Goal: Task Accomplishment & Management: Manage account settings

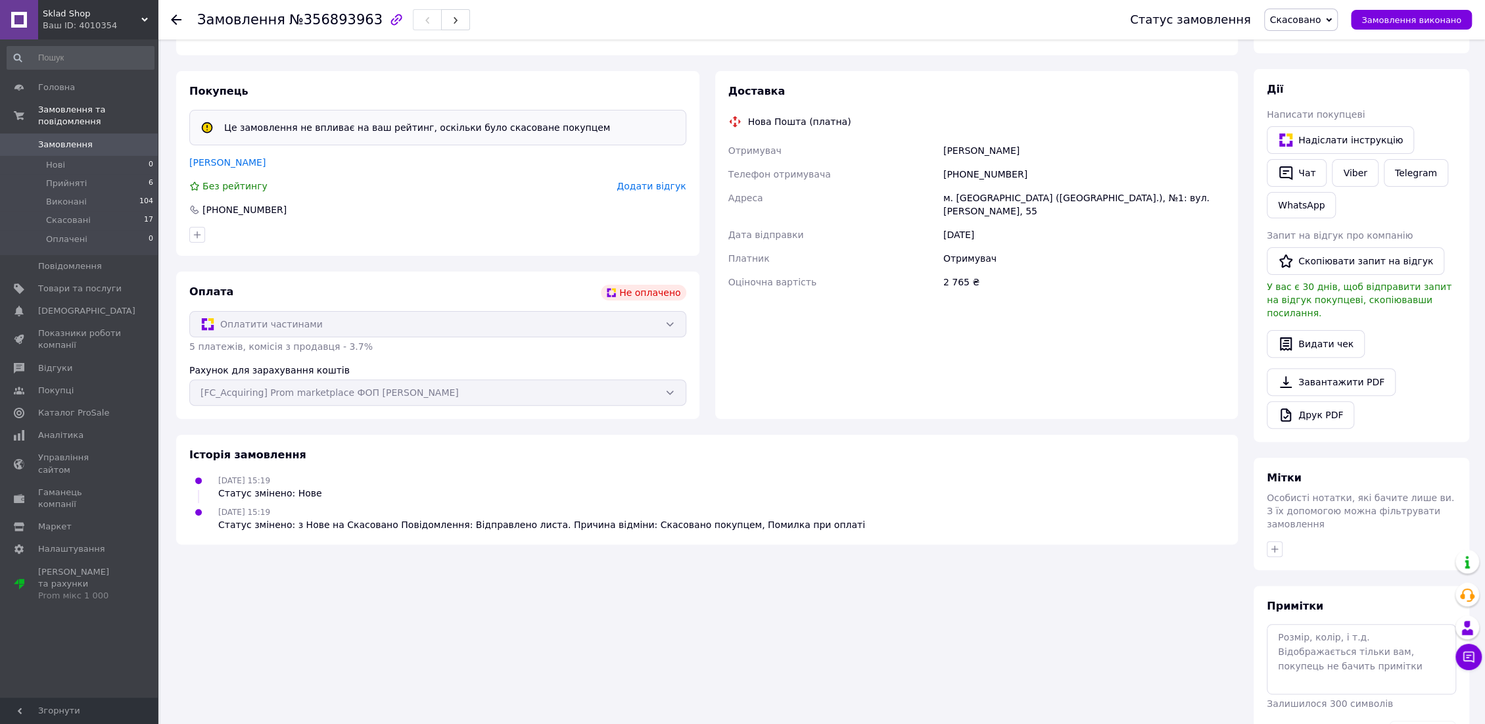
scroll to position [237, 0]
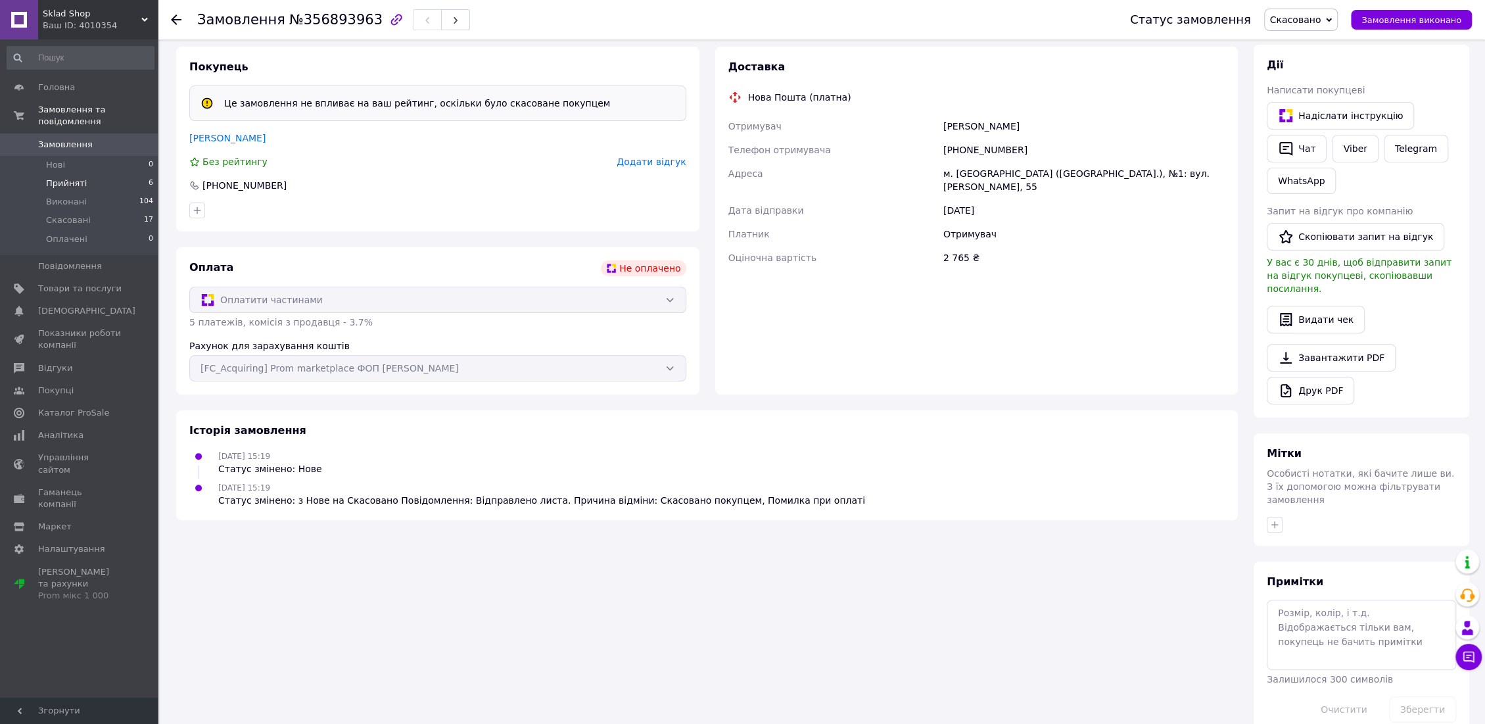
click at [70, 177] on span "Прийняті" at bounding box center [66, 183] width 41 height 12
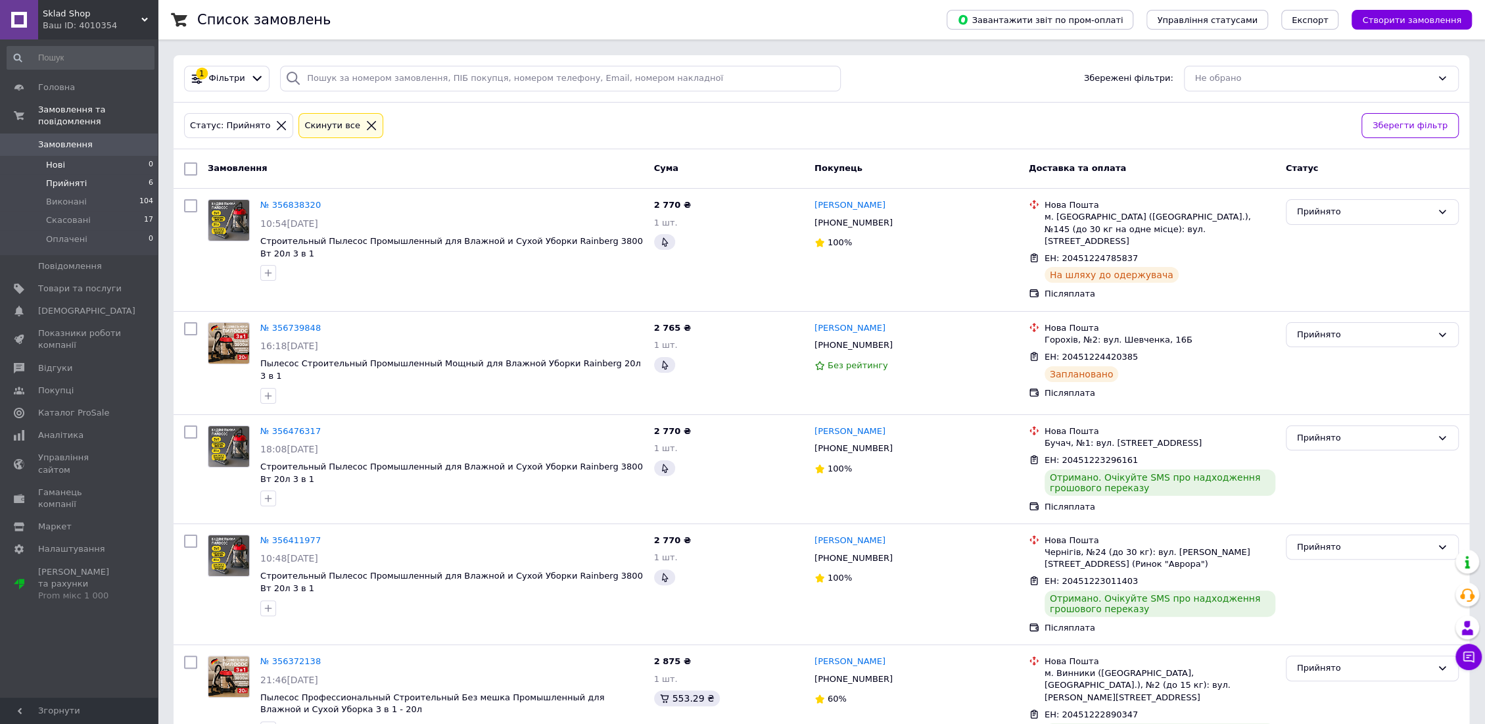
click at [58, 159] on span "Нові" at bounding box center [55, 165] width 19 height 12
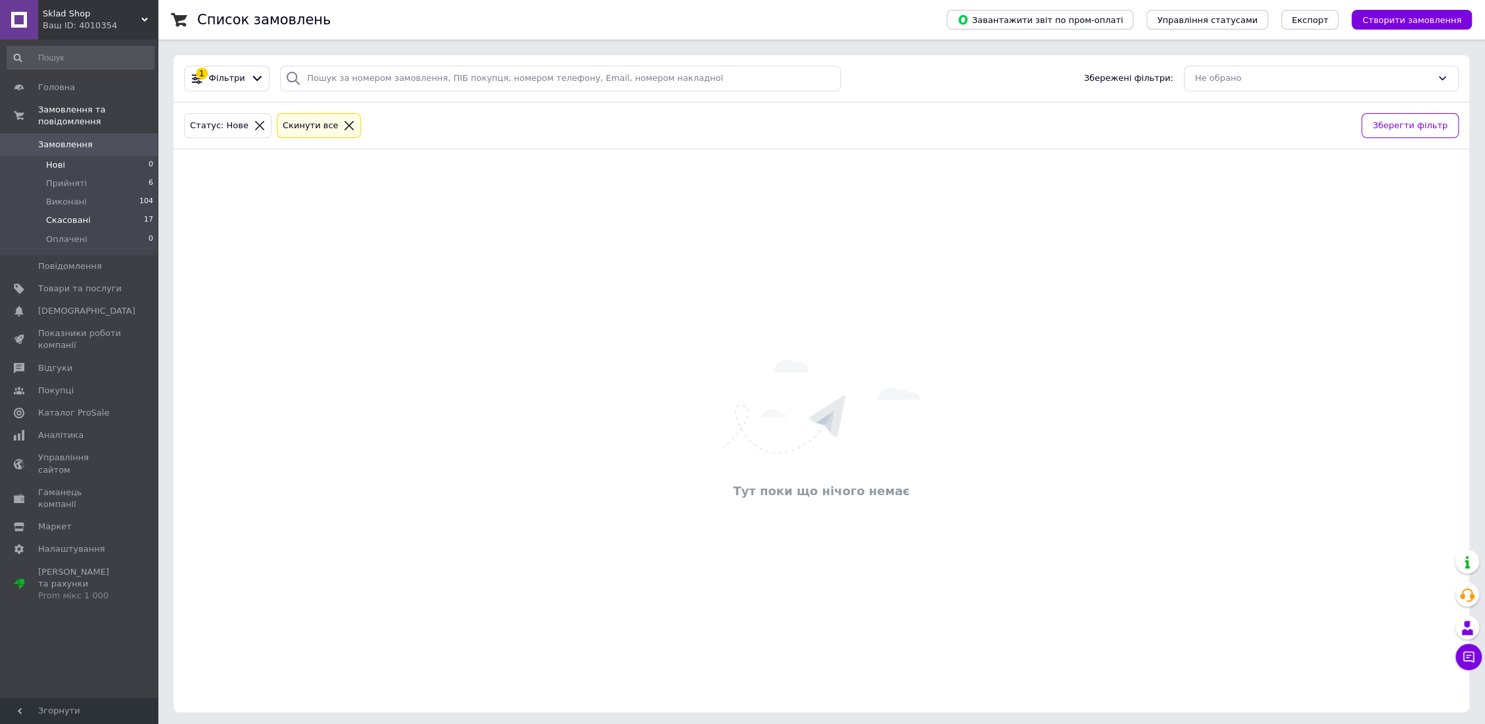
click at [67, 214] on span "Скасовані" at bounding box center [68, 220] width 45 height 12
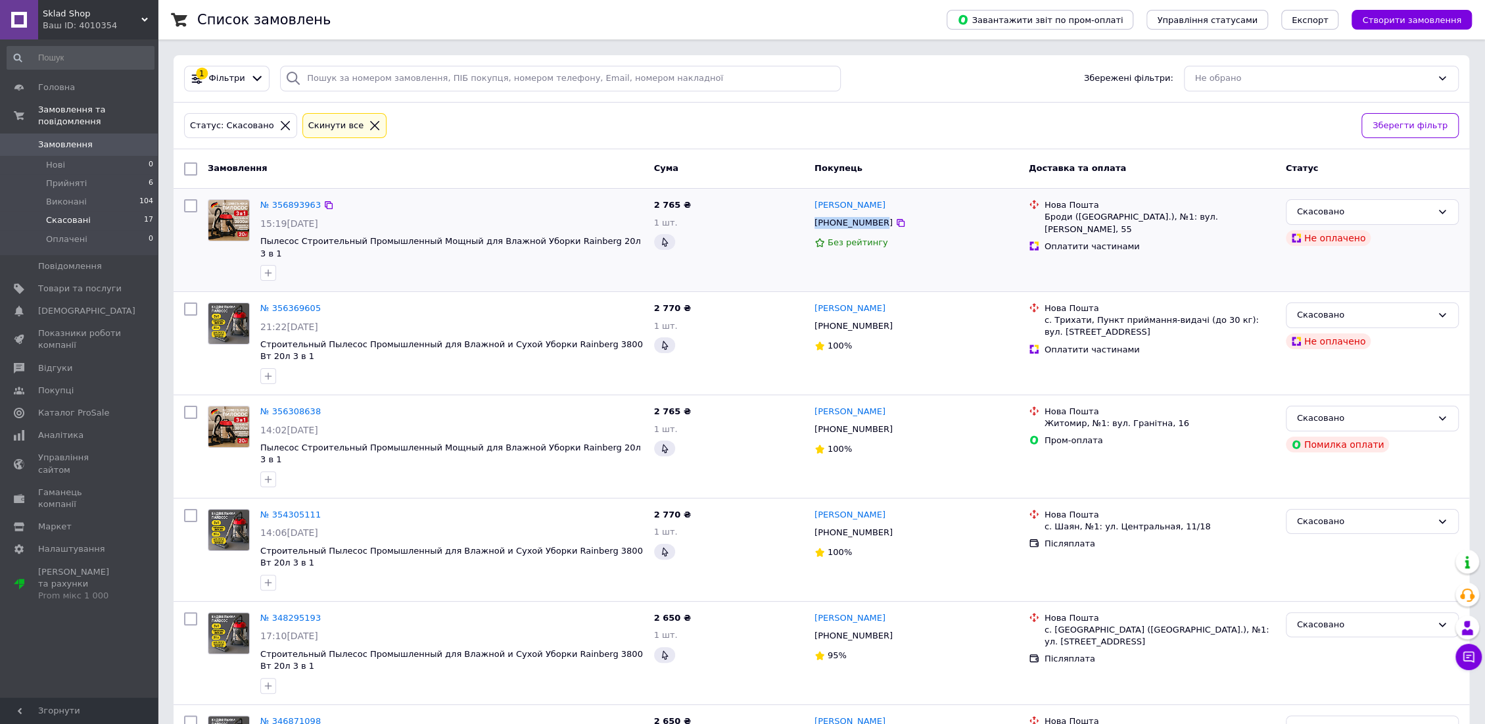
drag, startPoint x: 810, startPoint y: 224, endPoint x: 874, endPoint y: 228, distance: 64.5
click at [874, 228] on div "[PERSON_NAME] [PHONE_NUMBER] Без рейтингу" at bounding box center [916, 240] width 214 height 92
copy div "[PHONE_NUMBER]"
click at [795, 217] on div "1 шт." at bounding box center [729, 223] width 150 height 12
drag, startPoint x: 878, startPoint y: 202, endPoint x: 819, endPoint y: 199, distance: 59.3
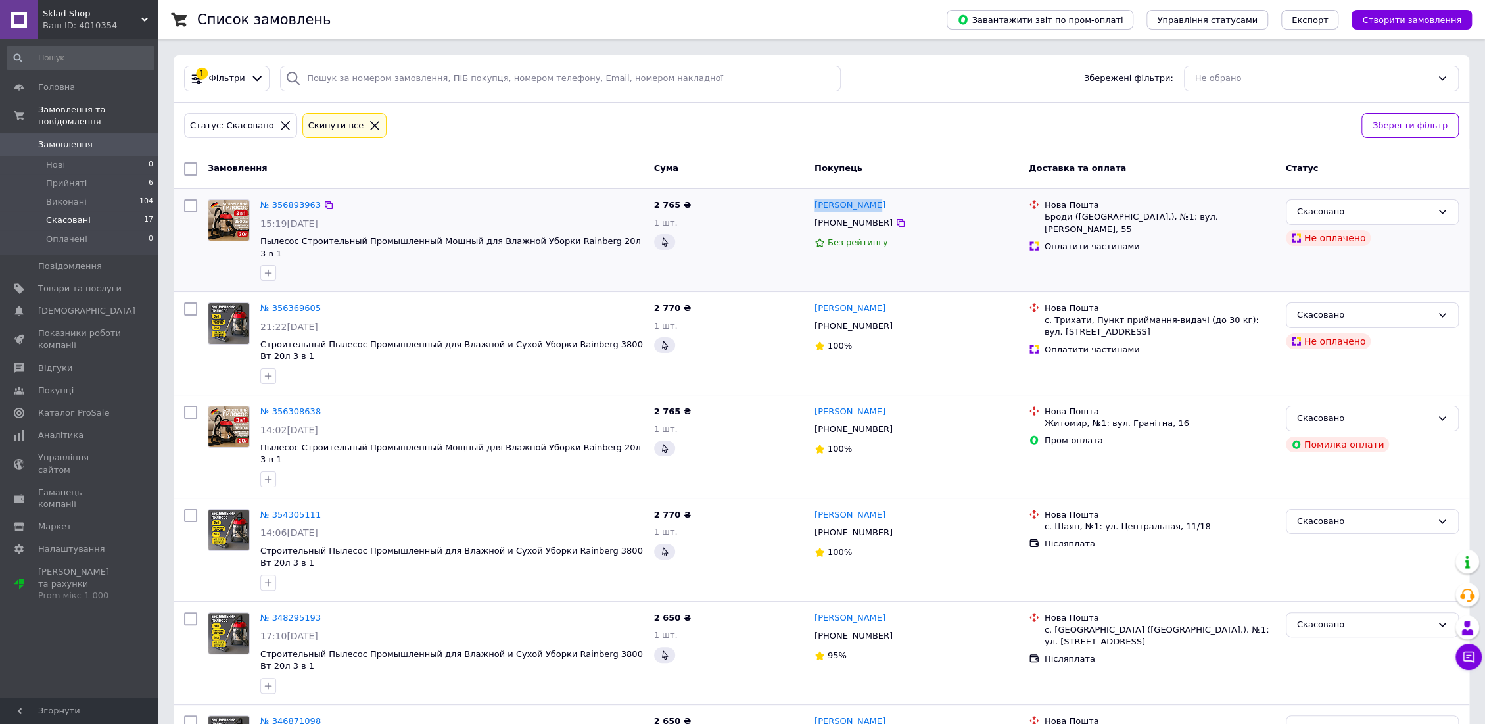
click at [819, 199] on div "[PERSON_NAME]" at bounding box center [916, 205] width 206 height 15
copy link "[PERSON_NAME]"
drag, startPoint x: 810, startPoint y: 222, endPoint x: 874, endPoint y: 225, distance: 64.5
click at [874, 225] on div "[PERSON_NAME] [PHONE_NUMBER] Без рейтингу" at bounding box center [916, 240] width 214 height 92
copy div "[PHONE_NUMBER]"
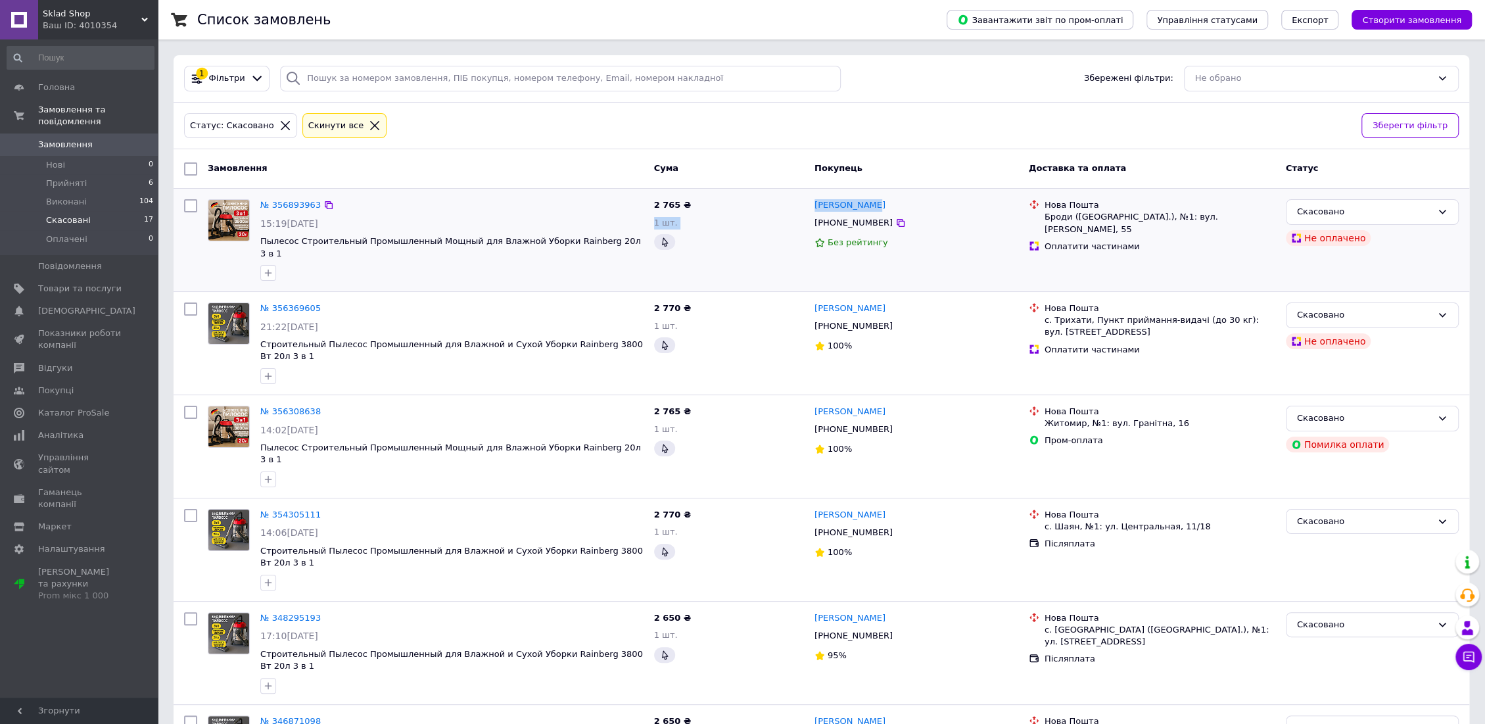
drag, startPoint x: 807, startPoint y: 203, endPoint x: 868, endPoint y: 201, distance: 61.2
click at [868, 201] on div "№ 356893963 15:19[DATE] Пылесос Строительный Промышленный Мощный для Влажной Уб…" at bounding box center [821, 240] width 1285 height 92
click at [926, 204] on div "[PERSON_NAME]" at bounding box center [916, 205] width 206 height 15
drag, startPoint x: 878, startPoint y: 202, endPoint x: 822, endPoint y: 201, distance: 55.9
click at [813, 202] on div "[PERSON_NAME]" at bounding box center [916, 205] width 206 height 15
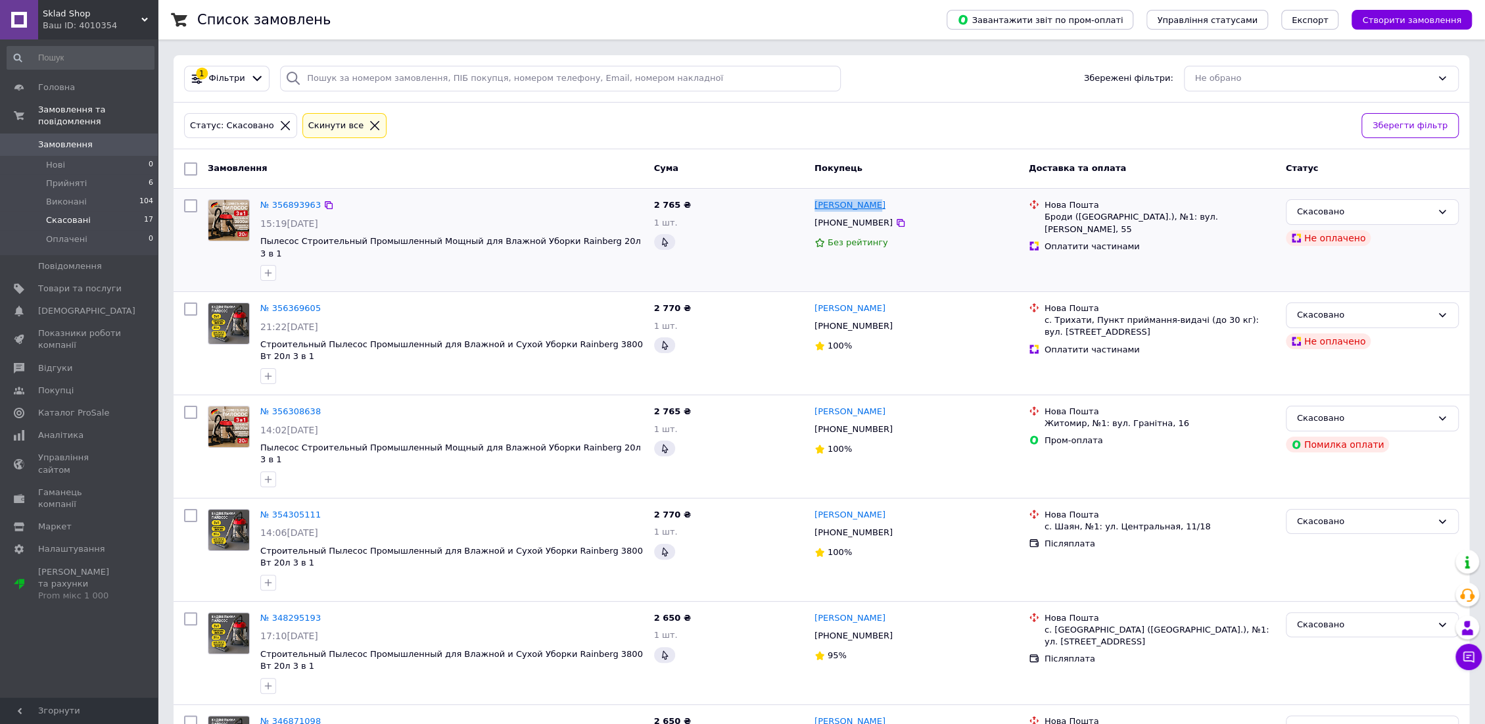
copy link "[PERSON_NAME]"
drag, startPoint x: 1045, startPoint y: 218, endPoint x: 1068, endPoint y: 218, distance: 22.4
click at [1068, 218] on div "Броди ([GEOGRAPHIC_DATA].), №1: вул. [PERSON_NAME], 55" at bounding box center [1160, 223] width 231 height 24
copy div "Броди"
click at [949, 112] on div "Статус: Скасовано Cкинути все" at bounding box center [767, 125] width 1172 height 31
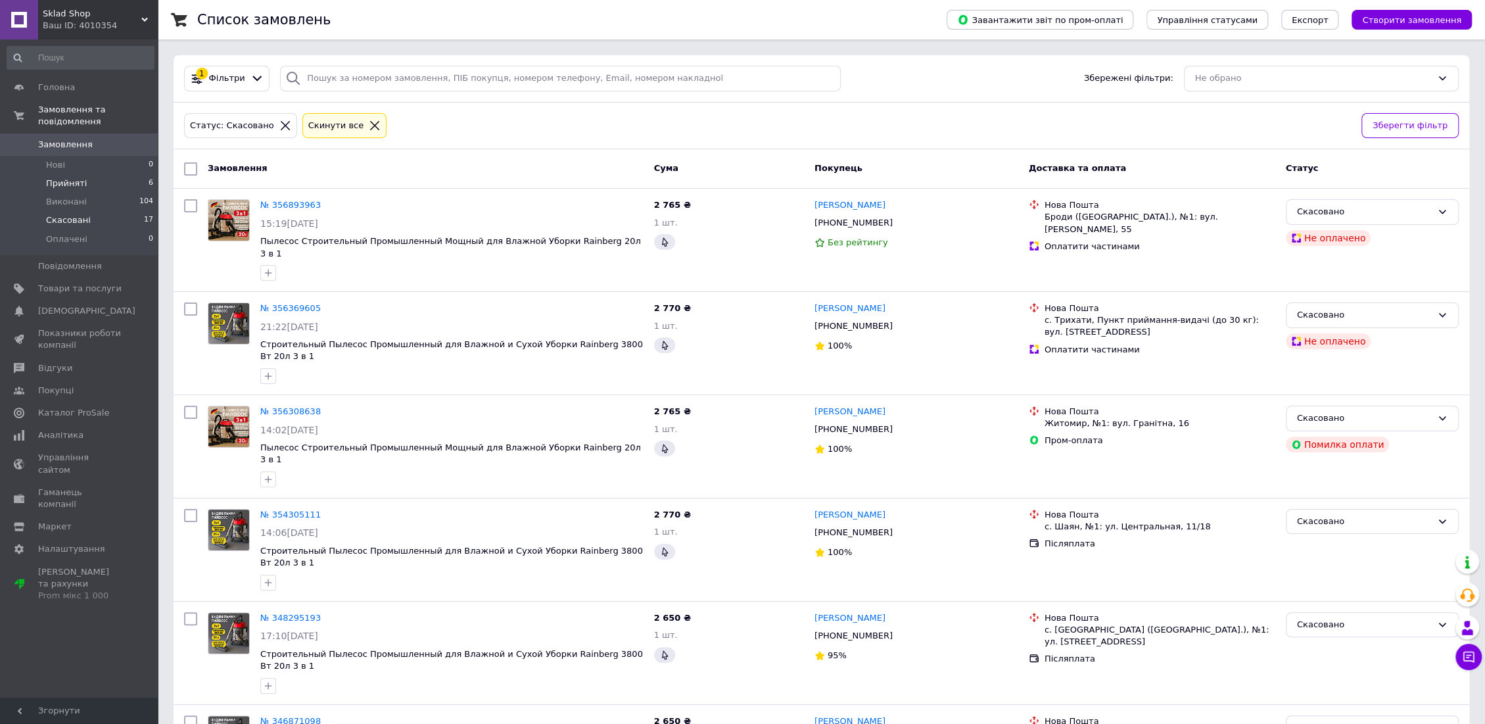
click at [71, 177] on span "Прийняті" at bounding box center [66, 183] width 41 height 12
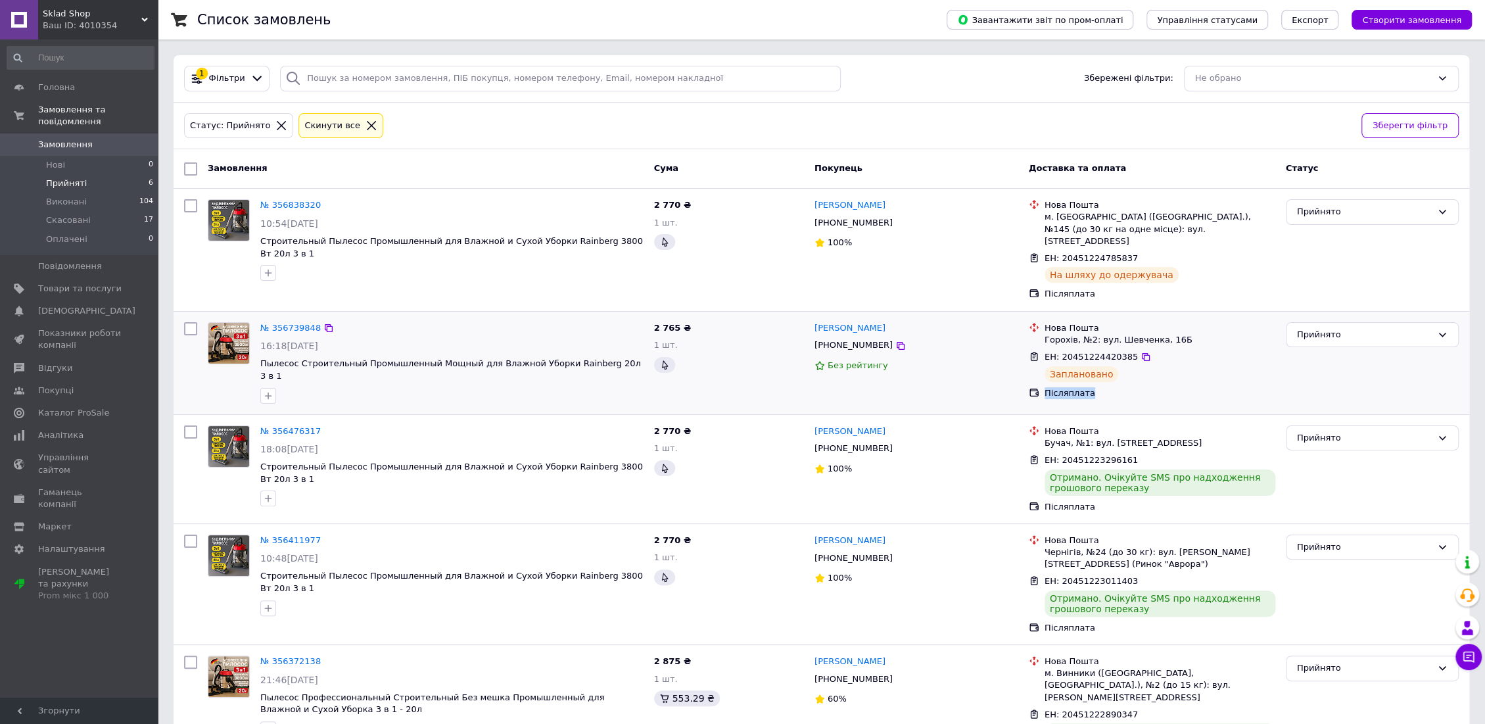
drag, startPoint x: 1220, startPoint y: 376, endPoint x: 1224, endPoint y: 352, distance: 24.0
click at [1223, 356] on ul "Нова Пошта Горохів, №2: вул. [STREET_ADDRESS] ЕН: 20451224420385 Заплановано Пі…" at bounding box center [1152, 360] width 247 height 82
click at [1227, 366] on div "ЕН: 20451224420385 Заплановано" at bounding box center [1160, 366] width 236 height 36
click at [64, 283] on span "Товари та послуги" at bounding box center [79, 289] width 83 height 12
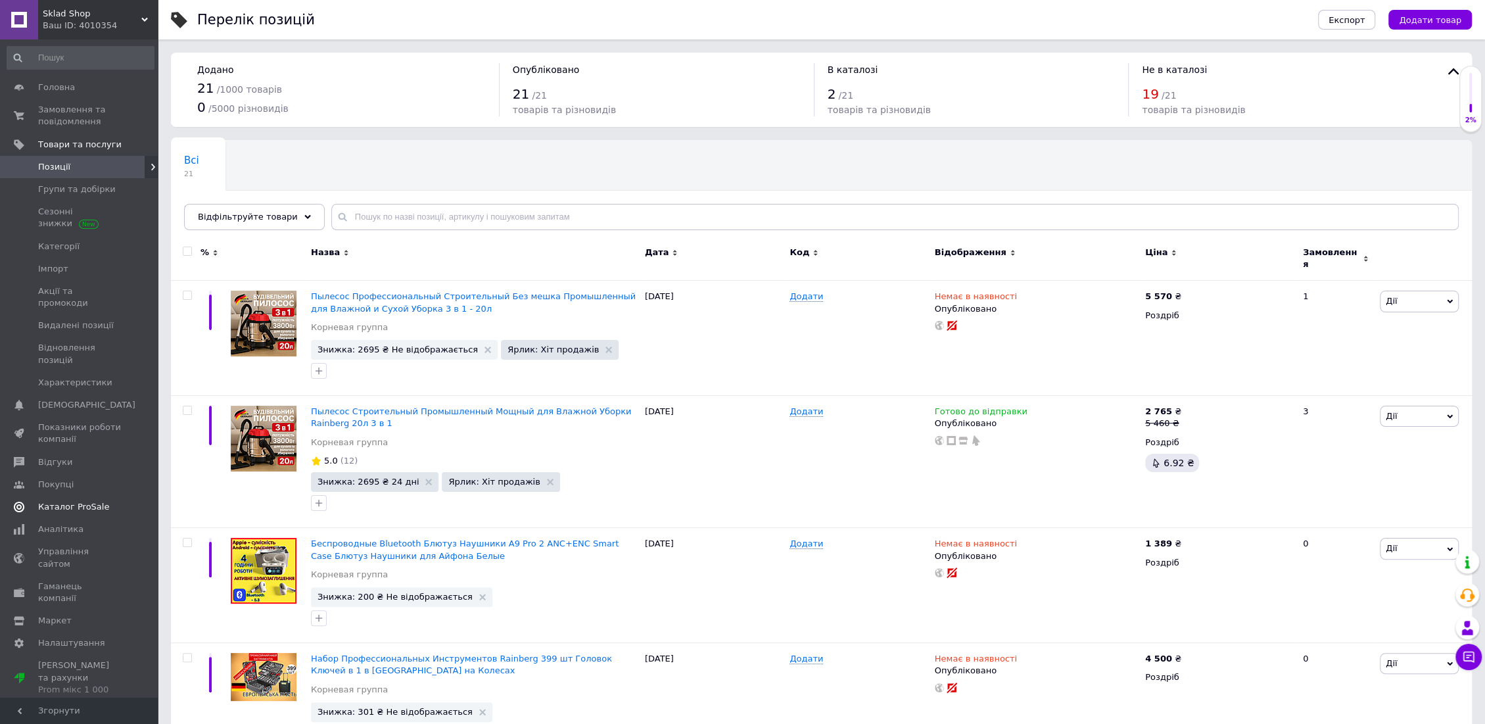
click at [62, 501] on span "Каталог ProSale" at bounding box center [73, 507] width 71 height 12
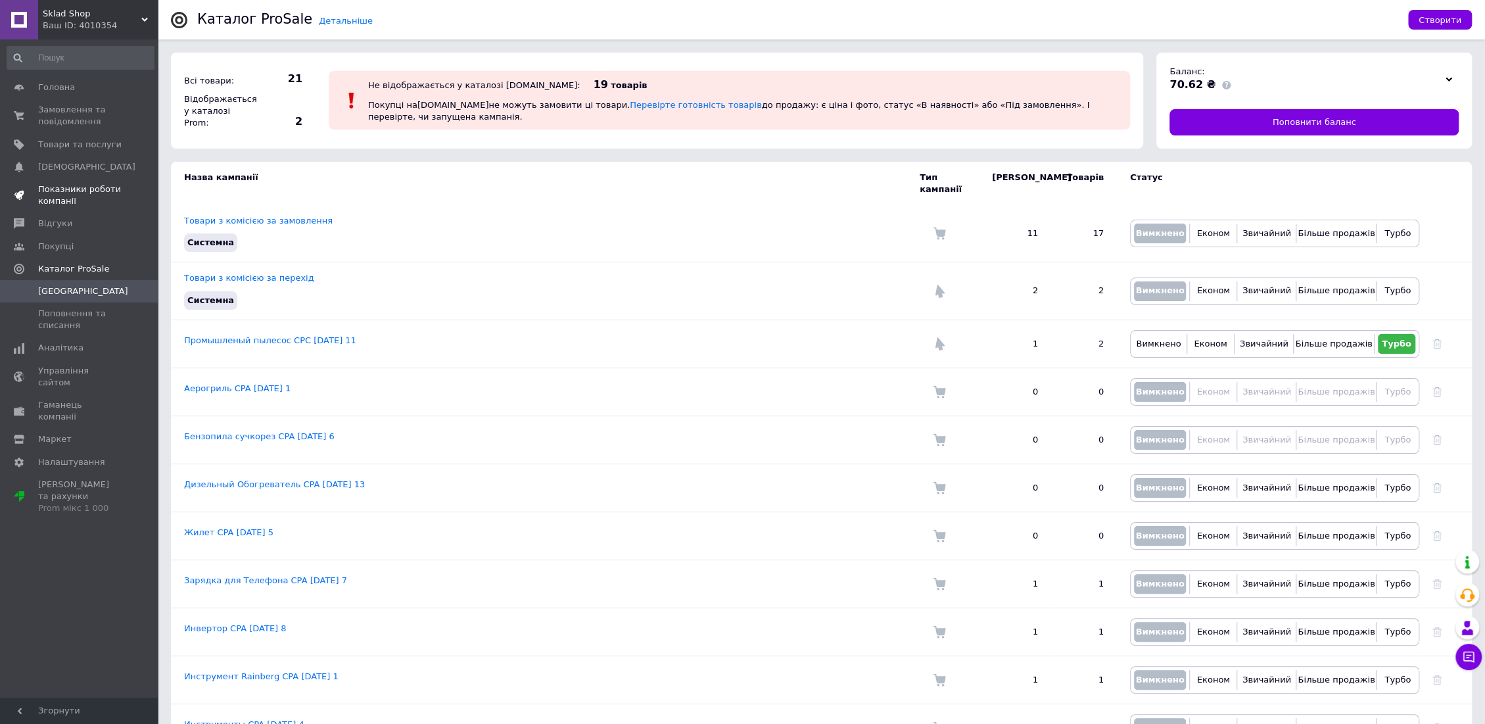
click at [61, 184] on span "Показники роботи компанії" at bounding box center [79, 195] width 83 height 24
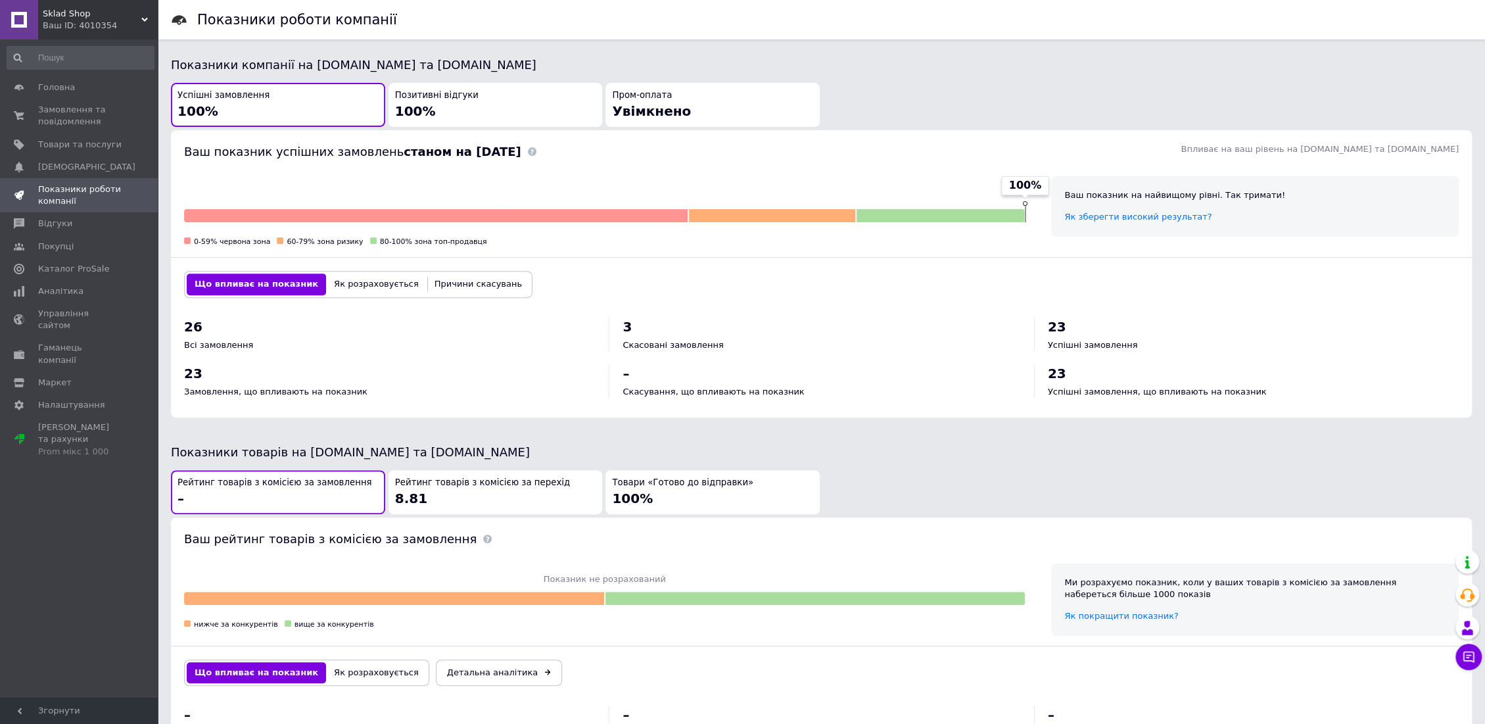
scroll to position [258, 0]
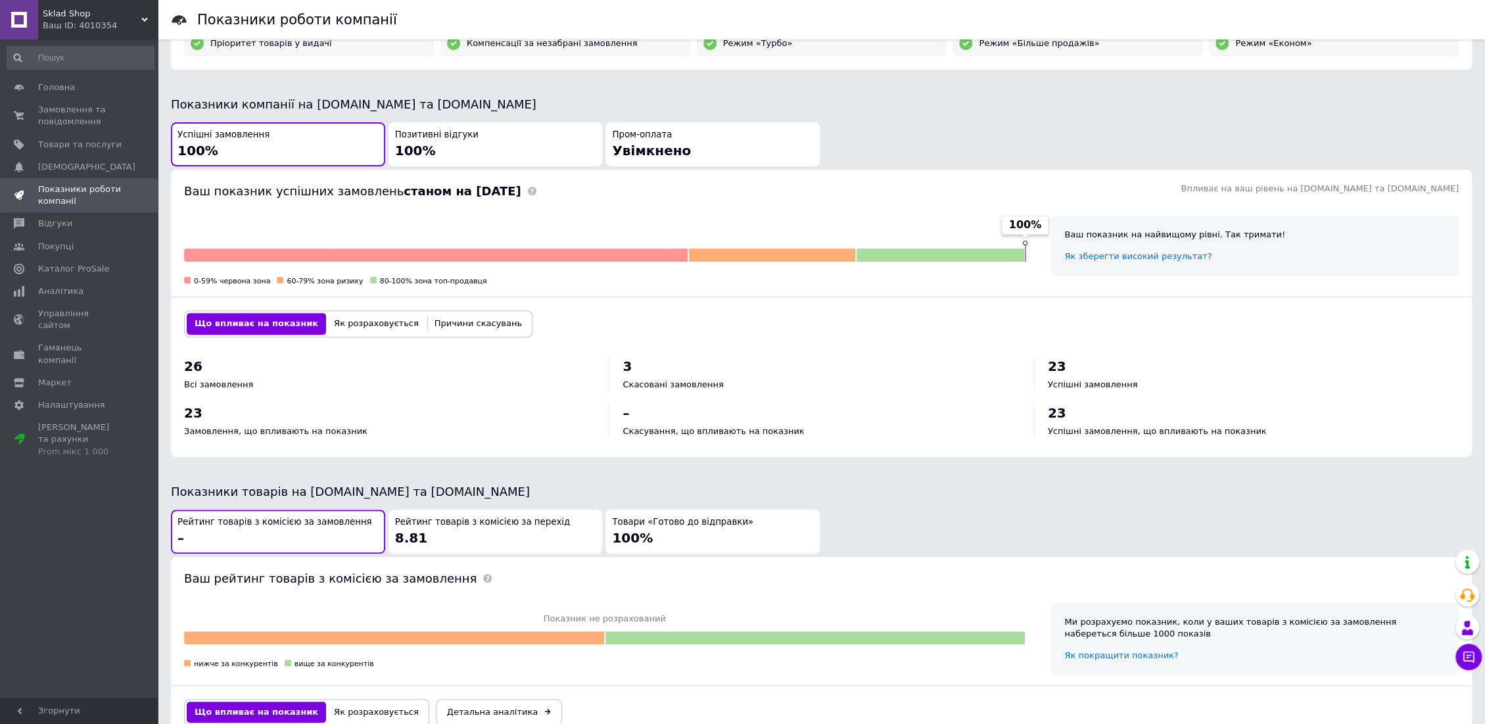
click at [473, 531] on div "Рейтинг товарів з комісією за перехід 8.81" at bounding box center [495, 531] width 201 height 31
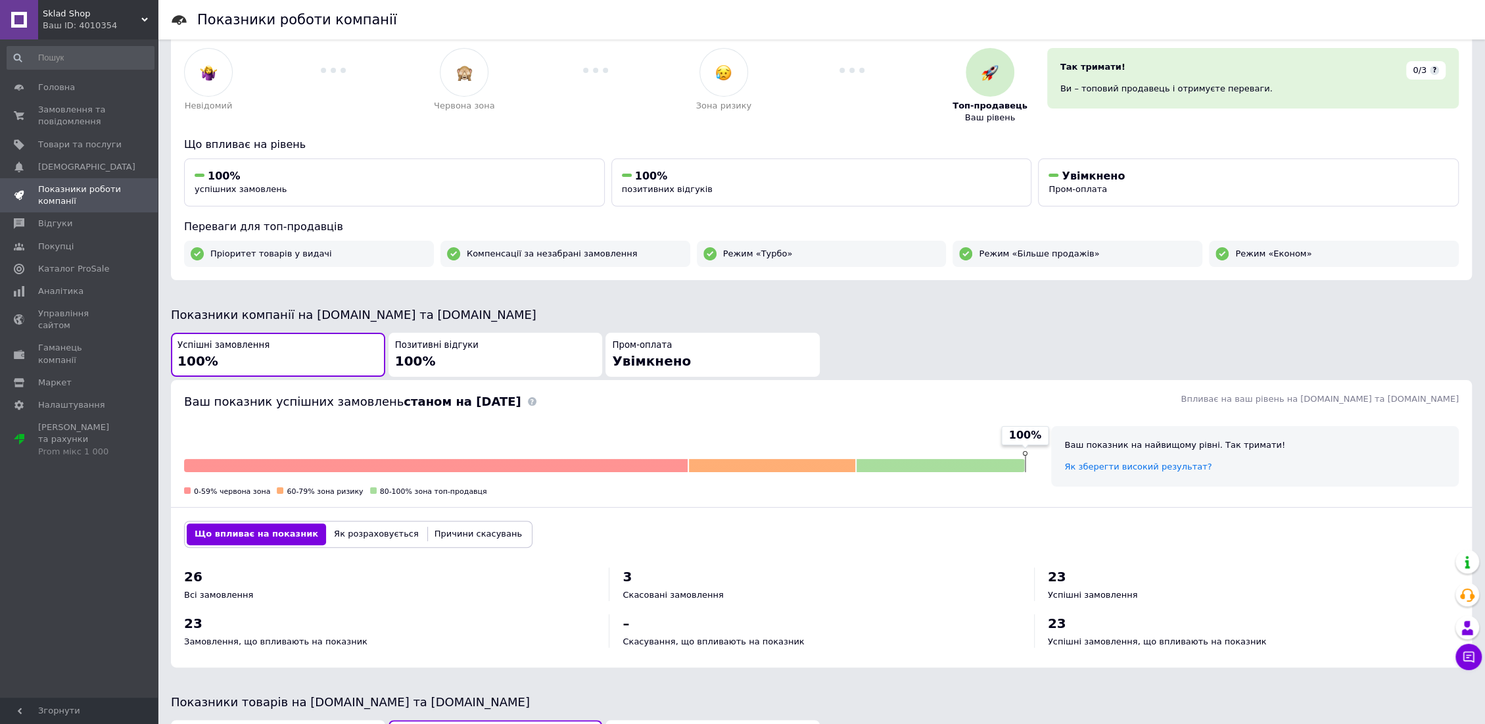
scroll to position [0, 0]
